Goal: Information Seeking & Learning: Learn about a topic

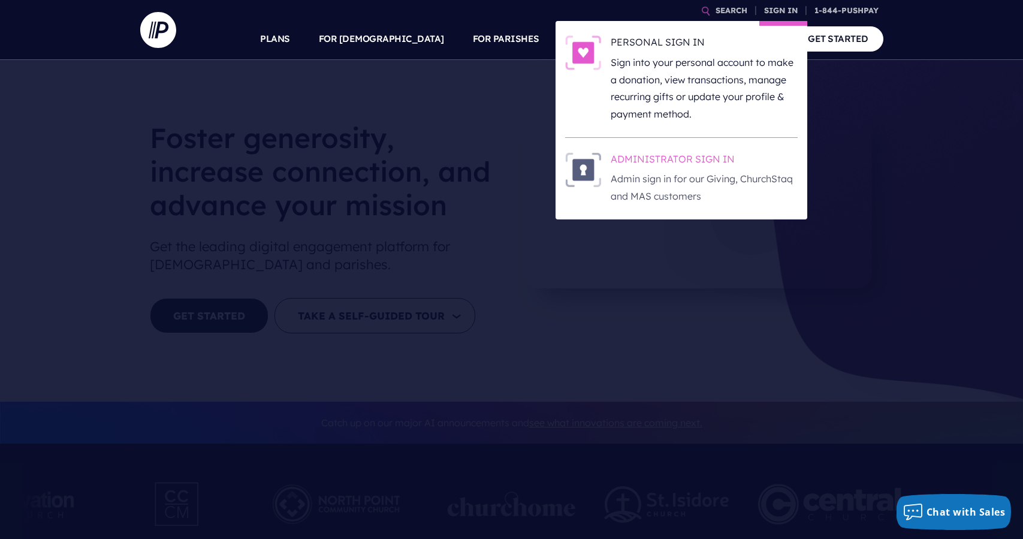
click at [669, 162] on h6 "ADMINISTRATOR SIGN IN" at bounding box center [704, 161] width 187 height 18
click at [655, 167] on h6 "ADMINISTRATOR SIGN IN" at bounding box center [704, 161] width 187 height 18
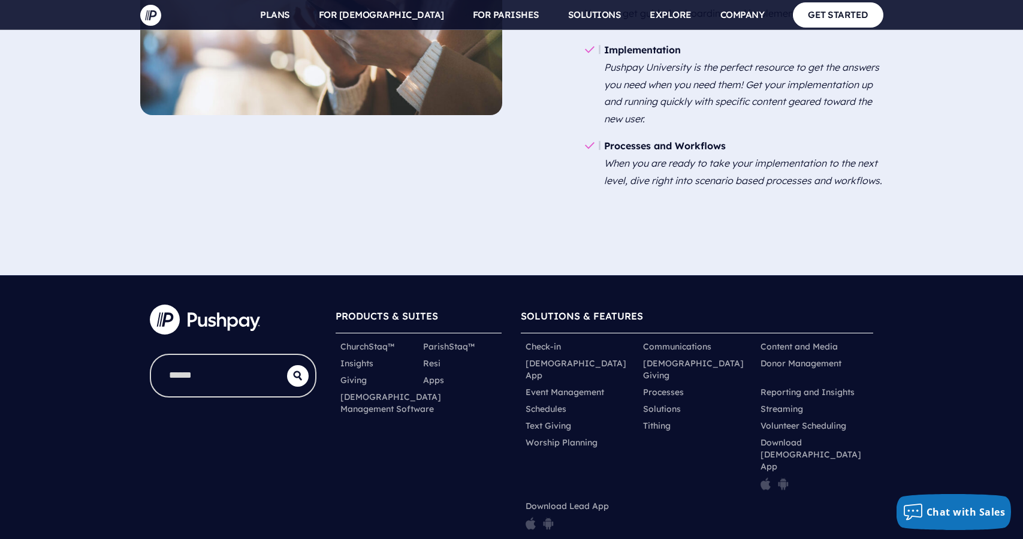
scroll to position [1626, 0]
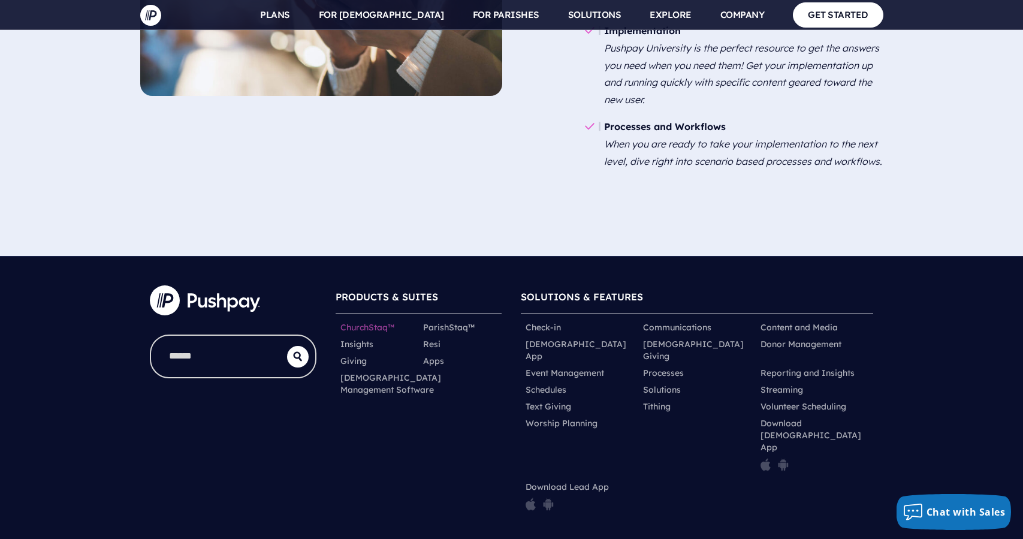
click at [368, 321] on link "ChurchStaq™" at bounding box center [367, 327] width 54 height 12
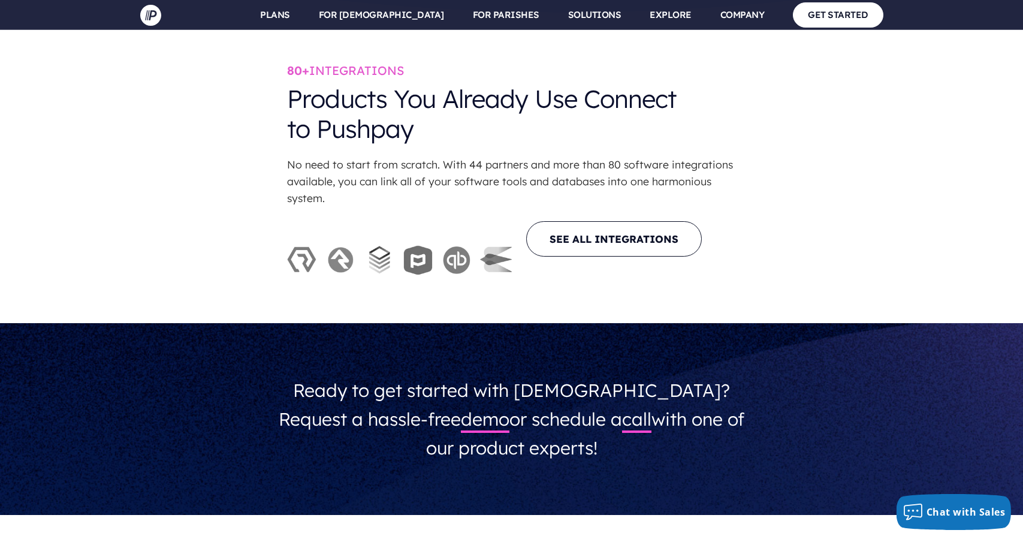
scroll to position [4630, 0]
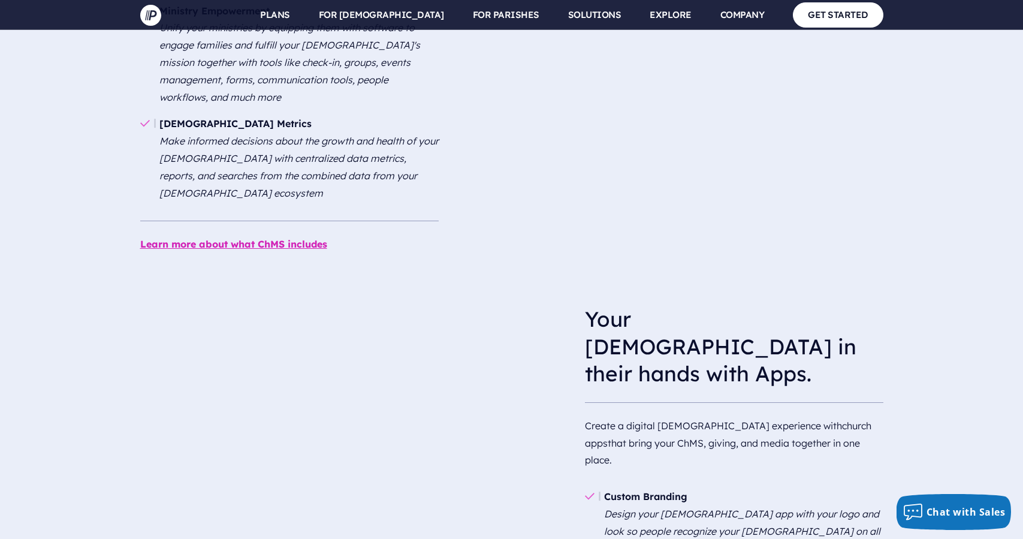
scroll to position [1804, 0]
